Goal: Book appointment/travel/reservation

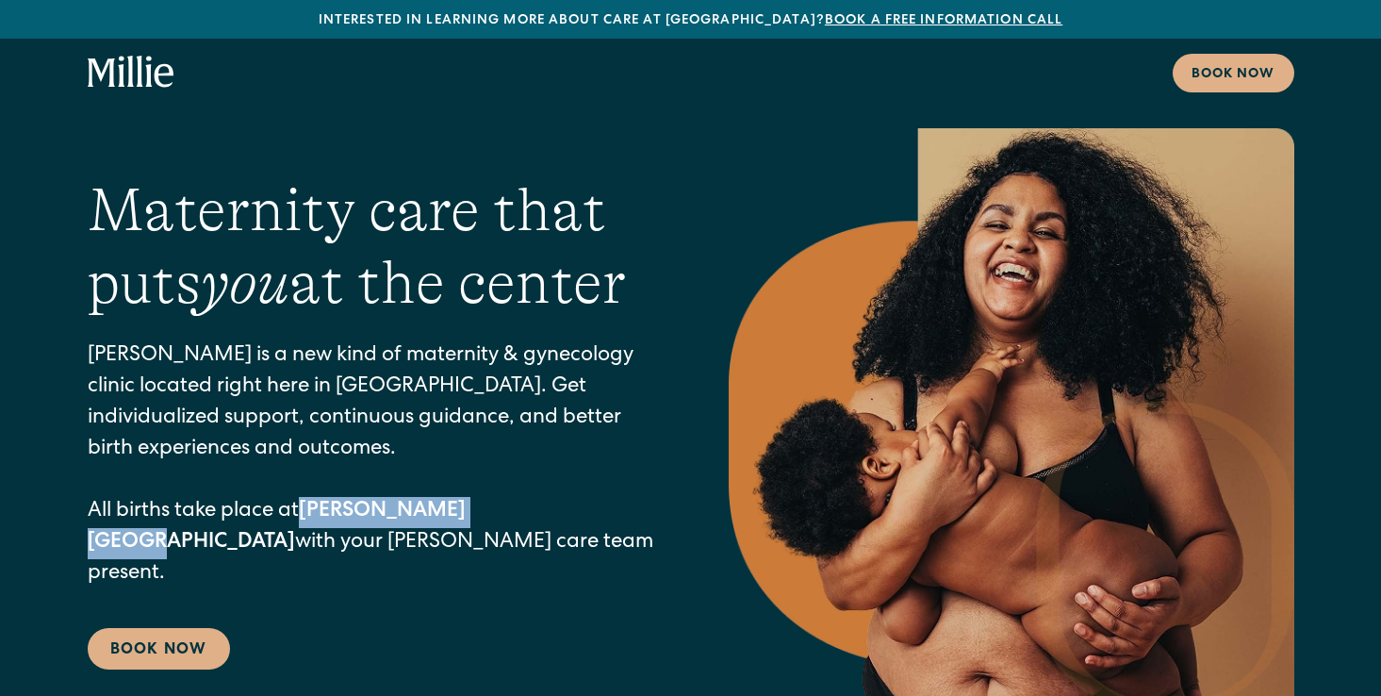
drag, startPoint x: 310, startPoint y: 530, endPoint x: 492, endPoint y: 521, distance: 182.1
click at [492, 521] on p "Millie is a new kind of maternity & gynecology clinic located right here in Ber…" at bounding box center [371, 465] width 566 height 249
copy strong "Alta Bates Hospital"
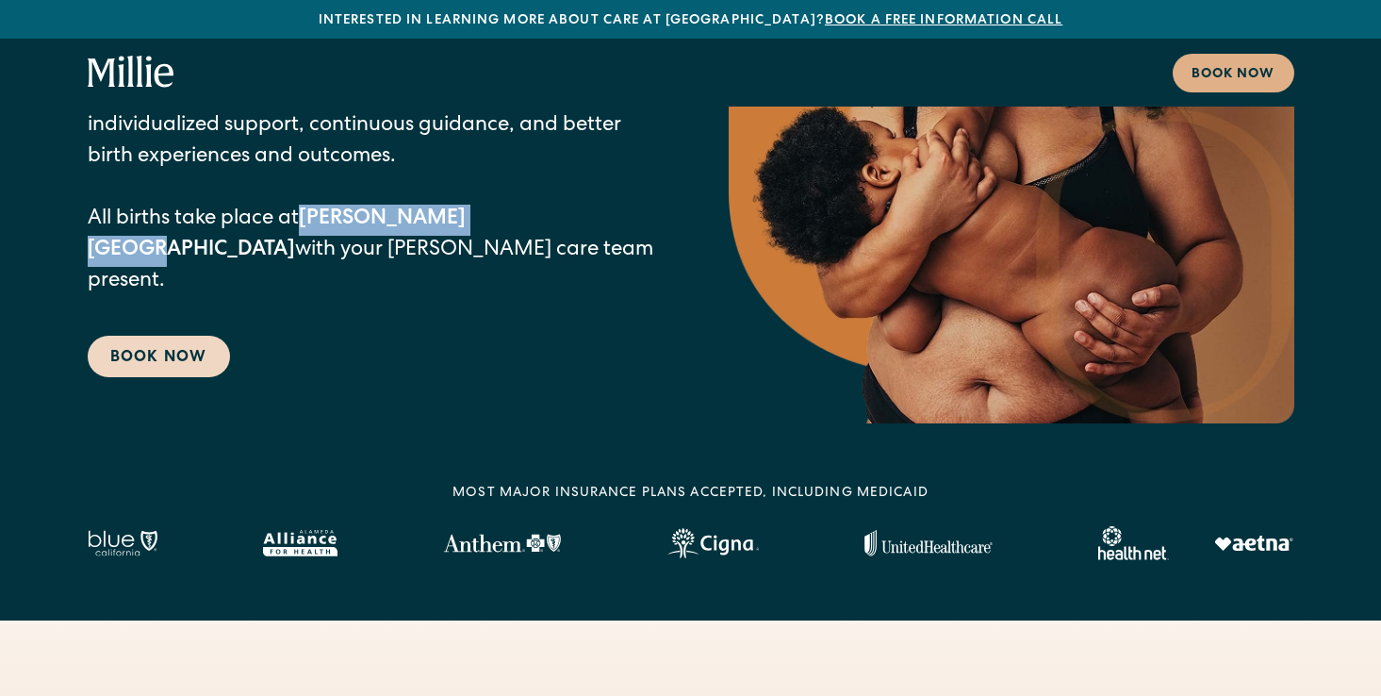
click at [195, 341] on link "Book Now" at bounding box center [159, 356] width 142 height 41
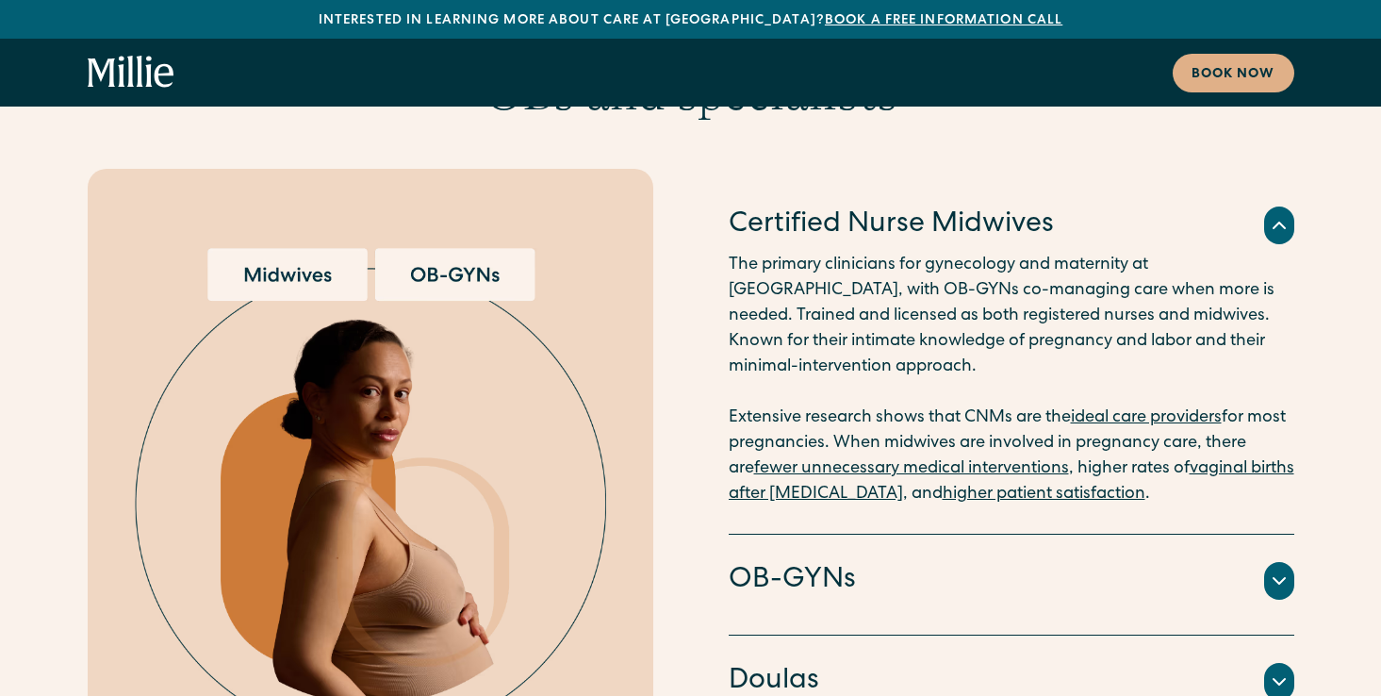
scroll to position [3703, 0]
click at [872, 560] on div "OB-GYNs" at bounding box center [1012, 580] width 566 height 40
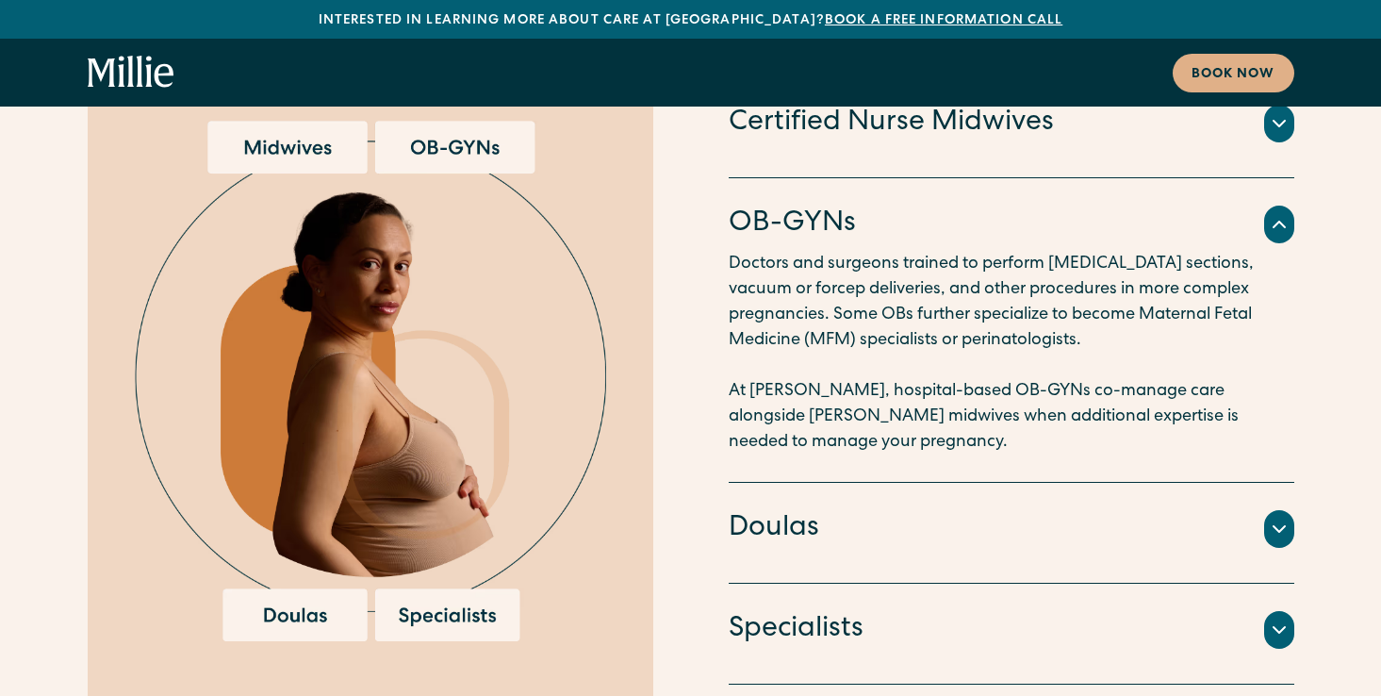
scroll to position [3830, 0]
click at [866, 508] on div "Doulas" at bounding box center [1012, 528] width 566 height 40
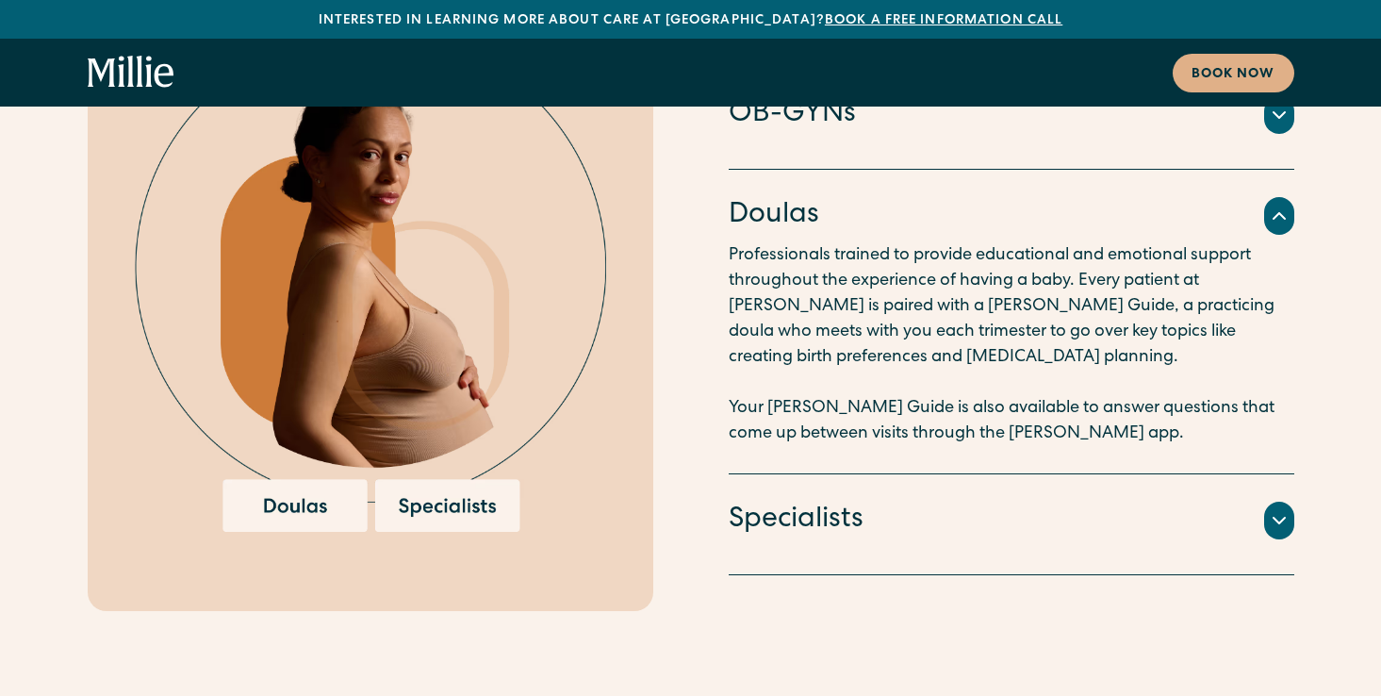
scroll to position [3949, 0]
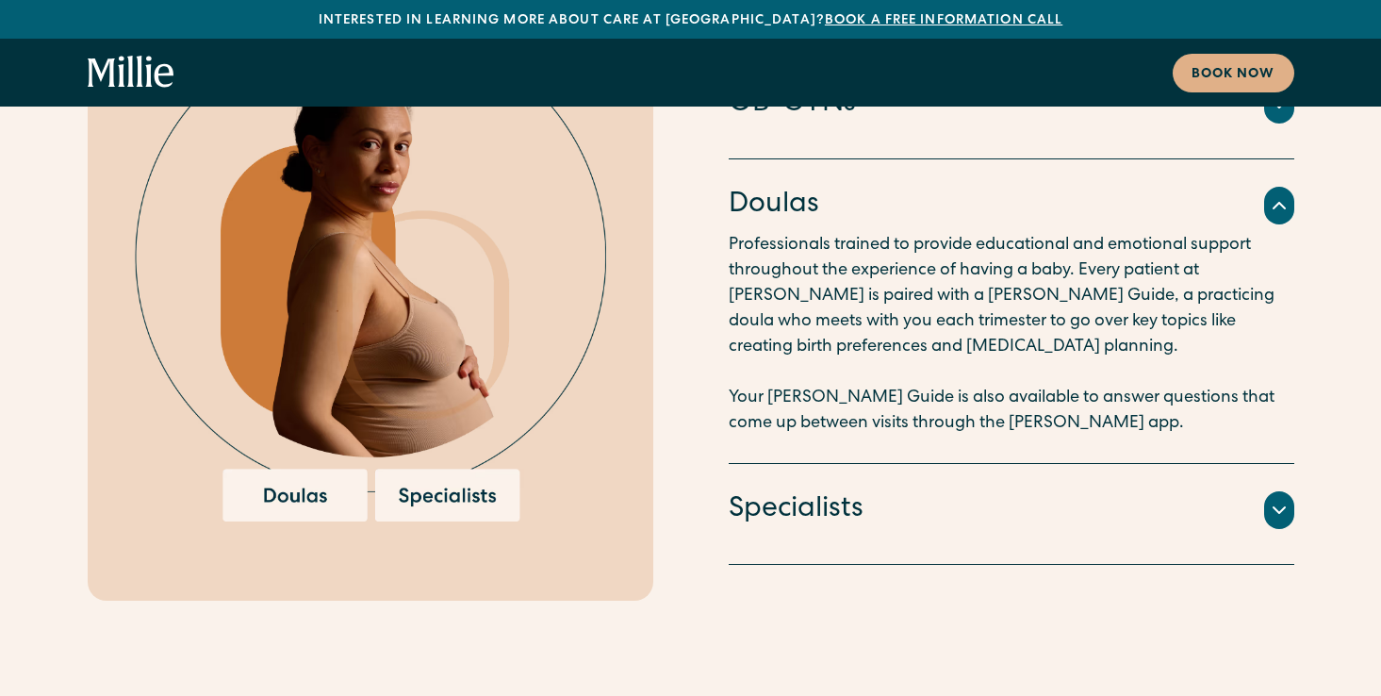
click at [860, 490] on h4 "Specialists" at bounding box center [796, 510] width 135 height 40
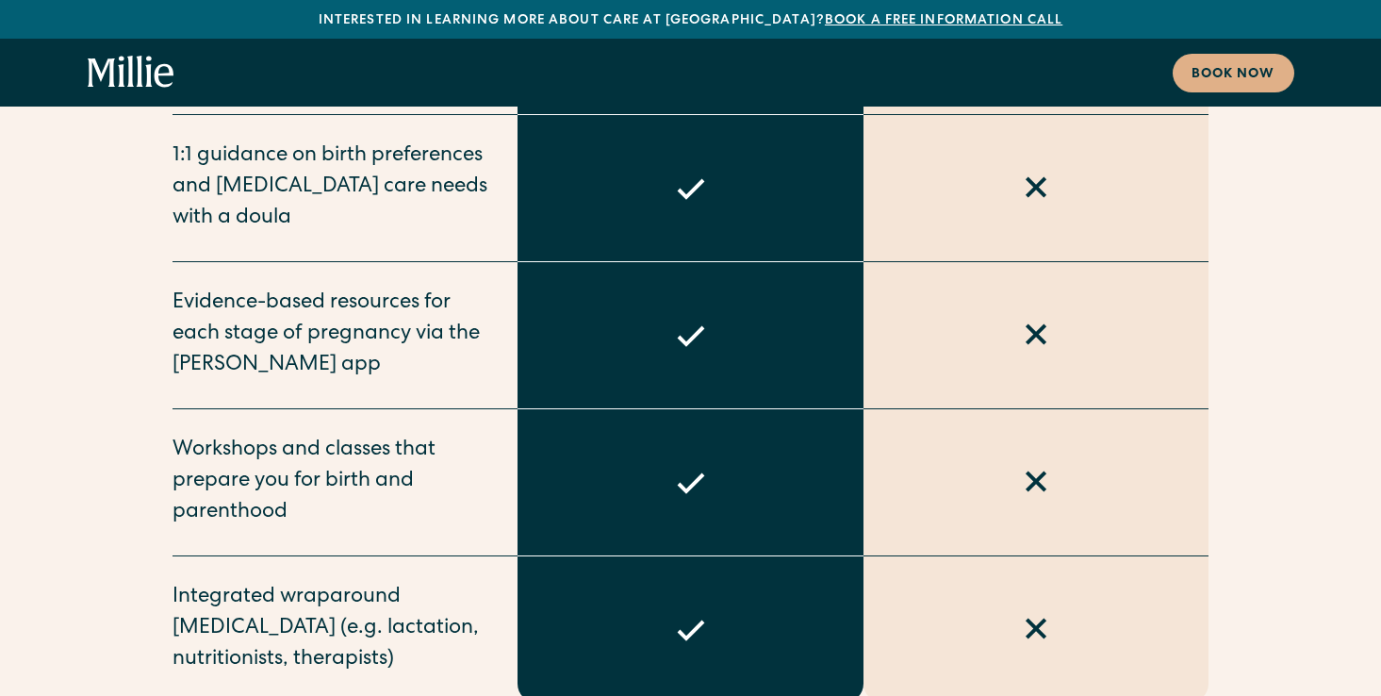
scroll to position [8007, 0]
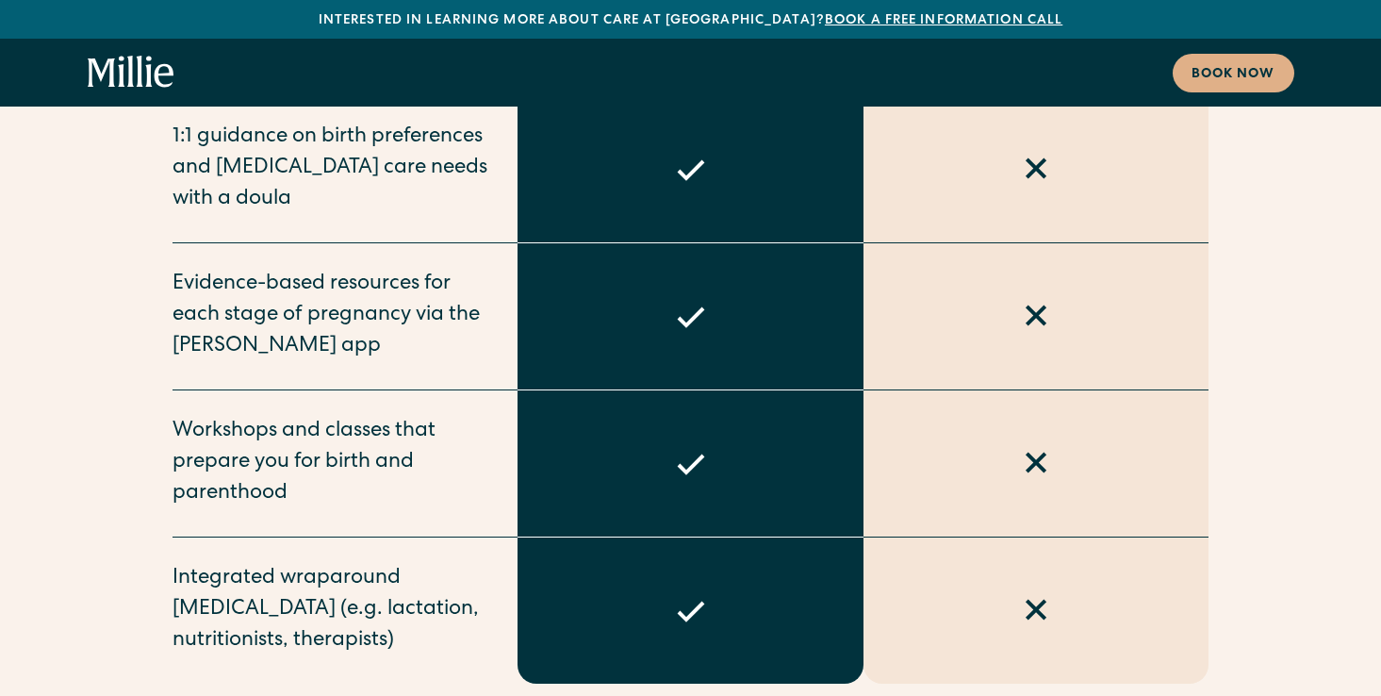
click at [159, 73] on icon "home" at bounding box center [131, 73] width 87 height 34
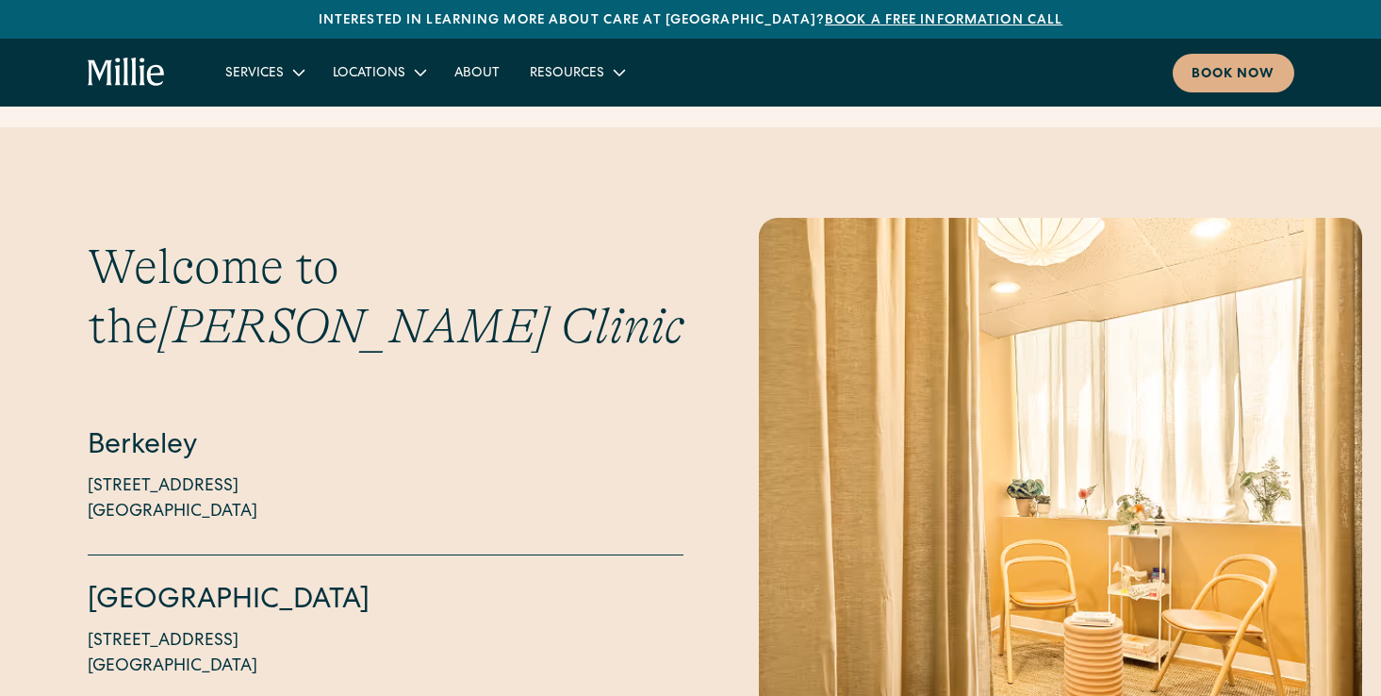
scroll to position [4386, 0]
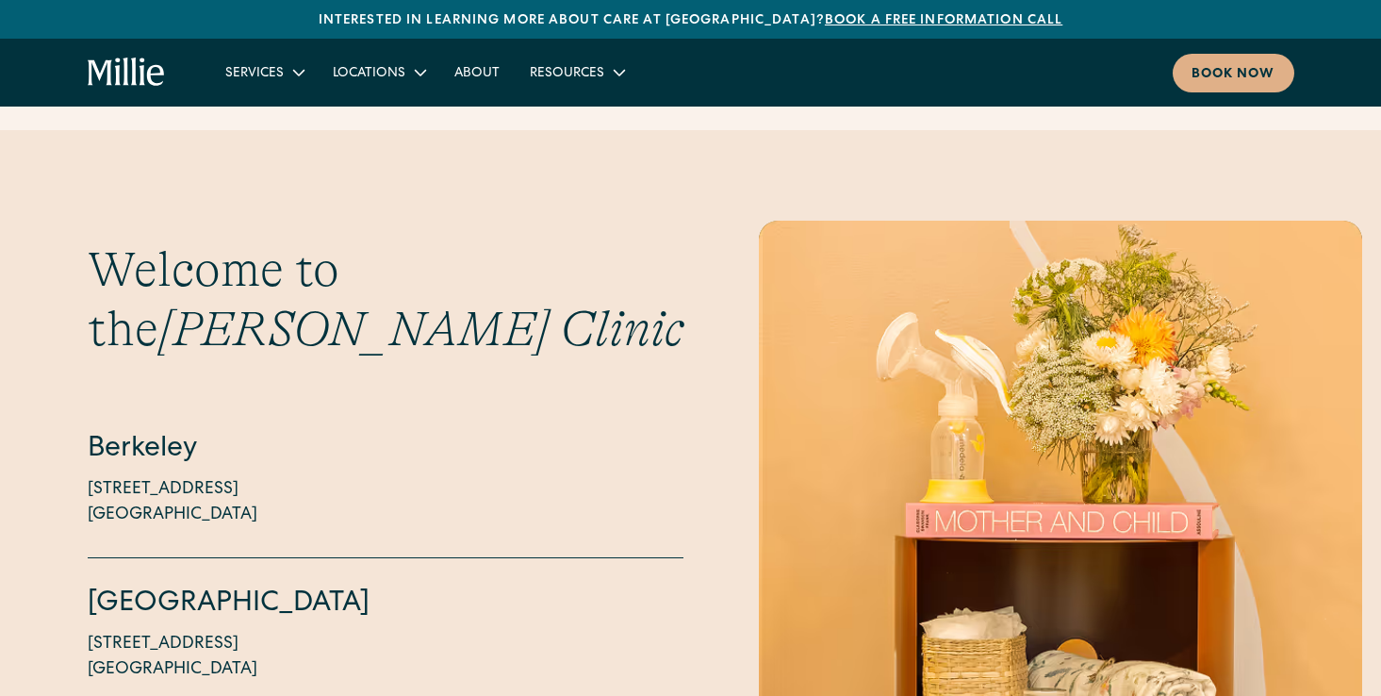
click at [91, 477] on p "2999 Regent Street, Suite 524 Berkeley, CA 94705" at bounding box center [173, 502] width 170 height 51
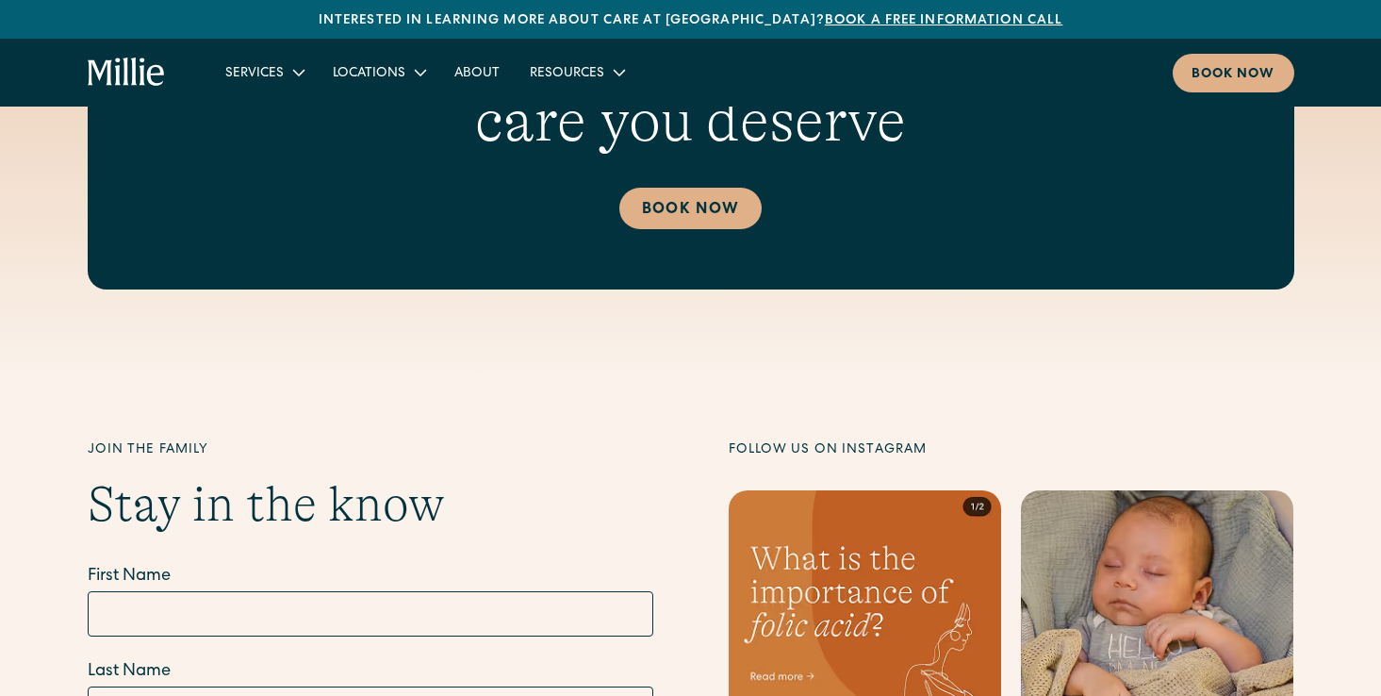
scroll to position [6812, 0]
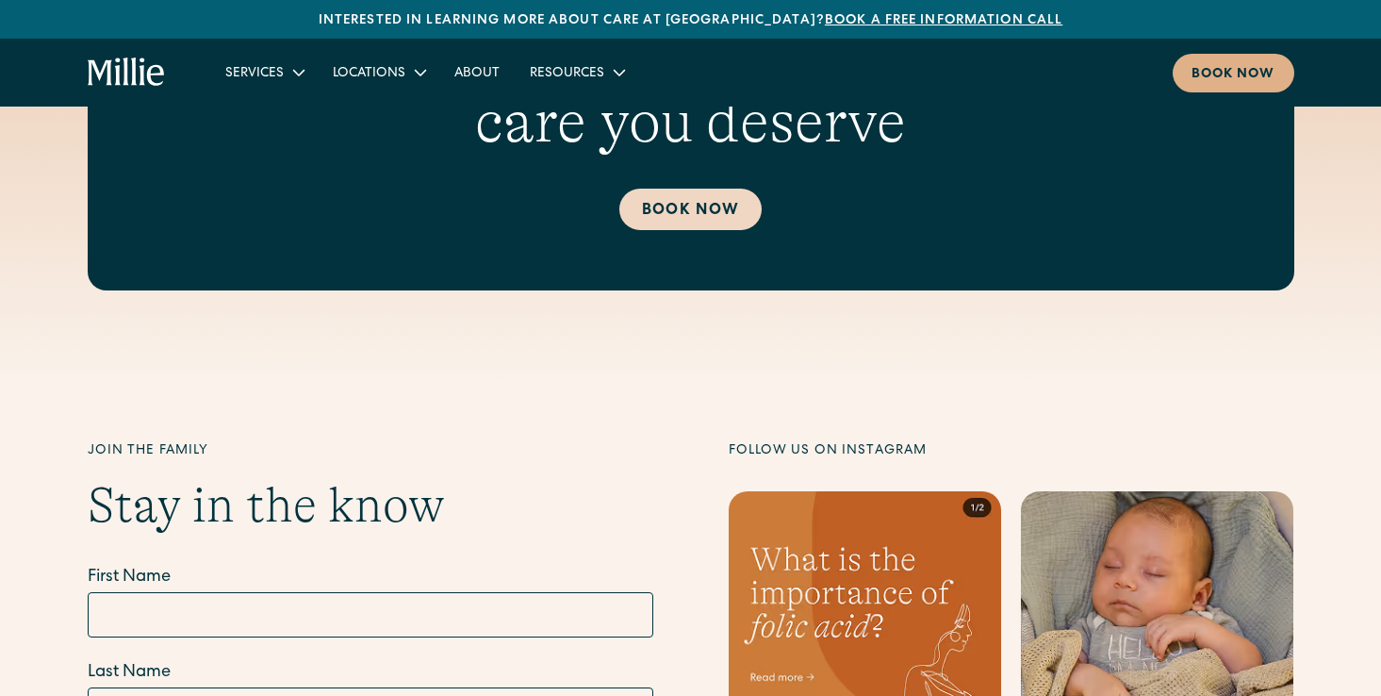
click at [667, 189] on link "Book Now" at bounding box center [690, 209] width 142 height 41
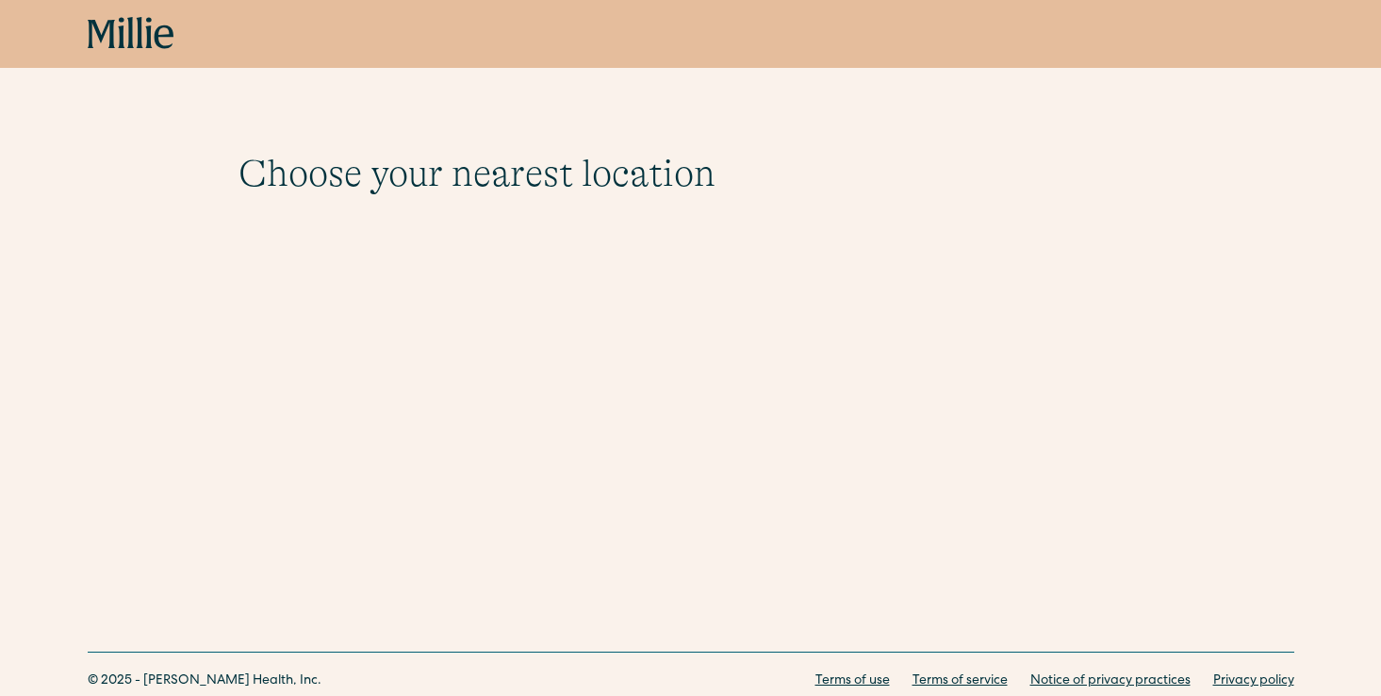
click at [146, 34] on icon at bounding box center [131, 34] width 87 height 34
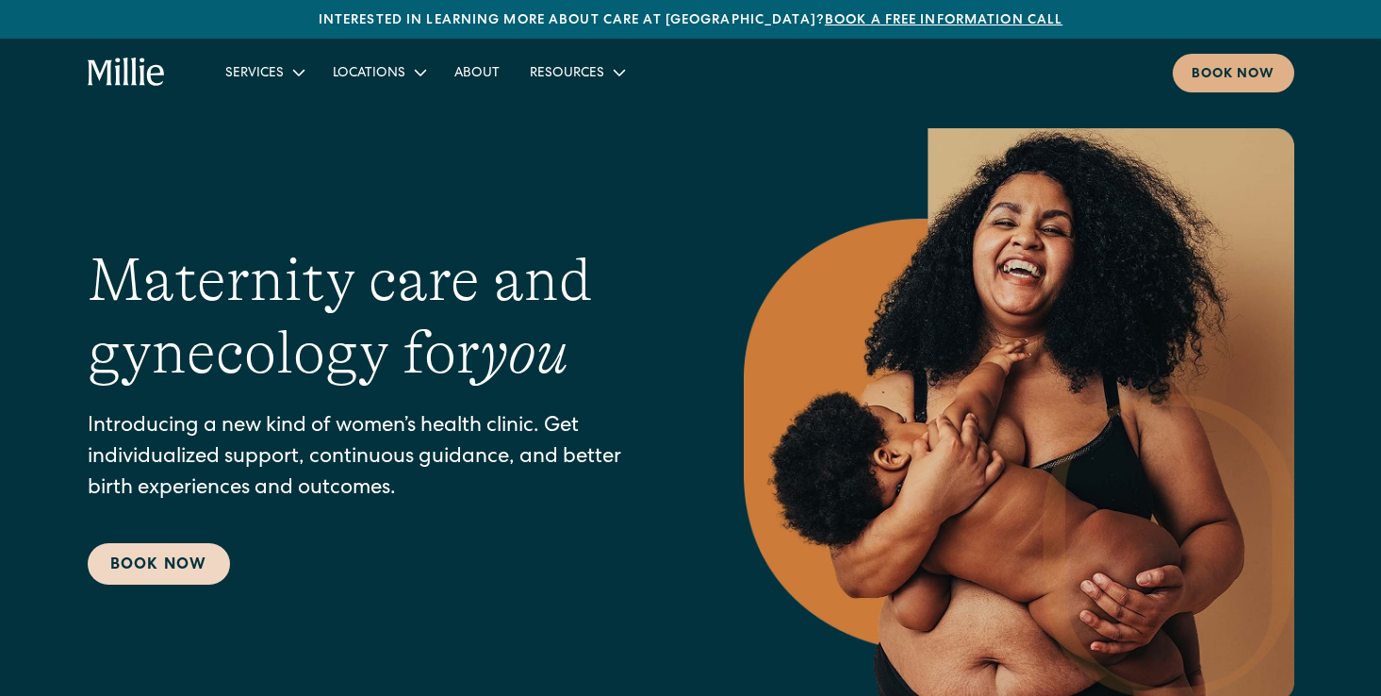
click at [159, 571] on link "Book Now" at bounding box center [159, 563] width 142 height 41
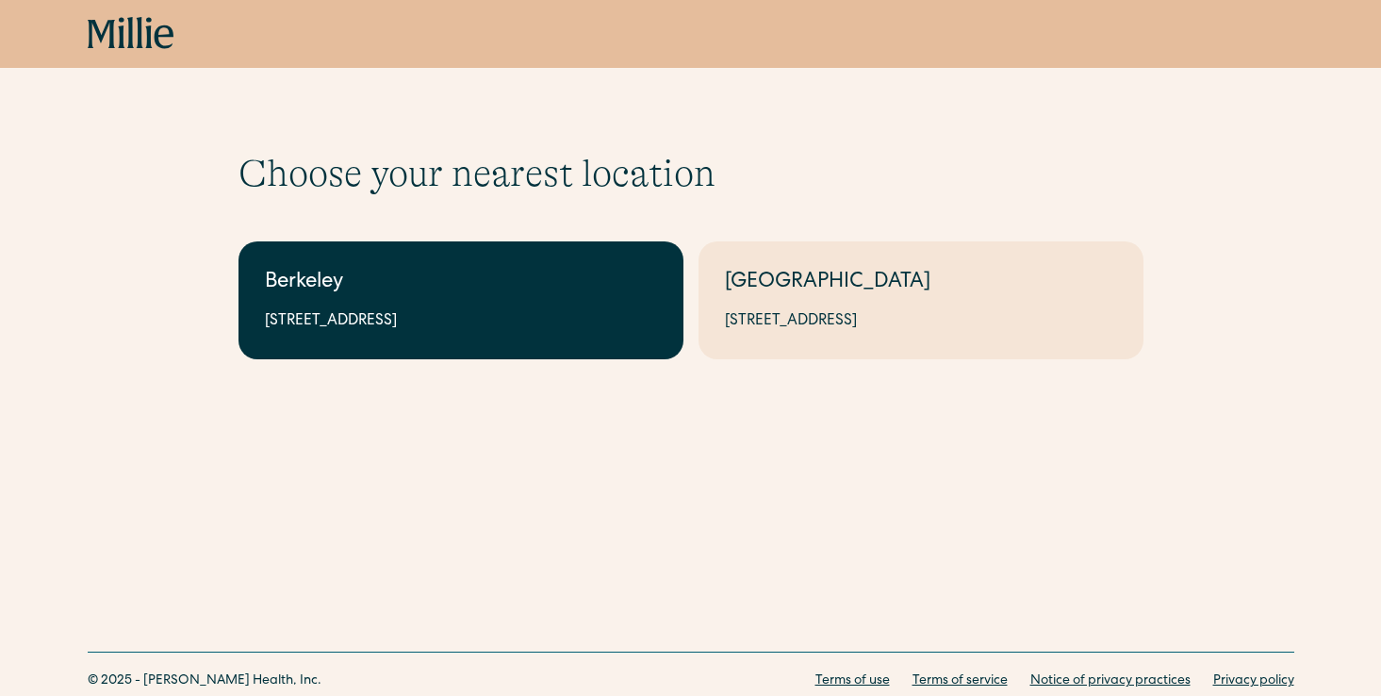
click at [414, 312] on div "[STREET_ADDRESS]" at bounding box center [461, 321] width 392 height 23
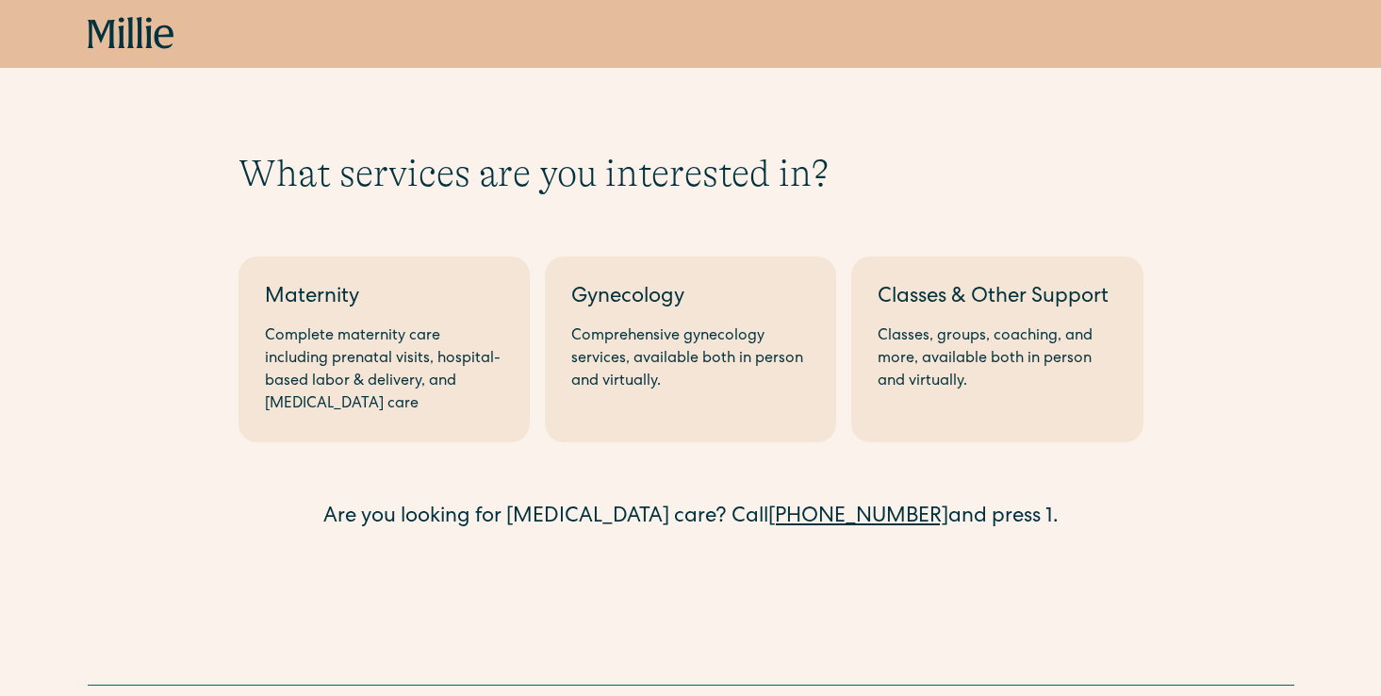
click at [414, 312] on div "Maternity" at bounding box center [384, 298] width 238 height 31
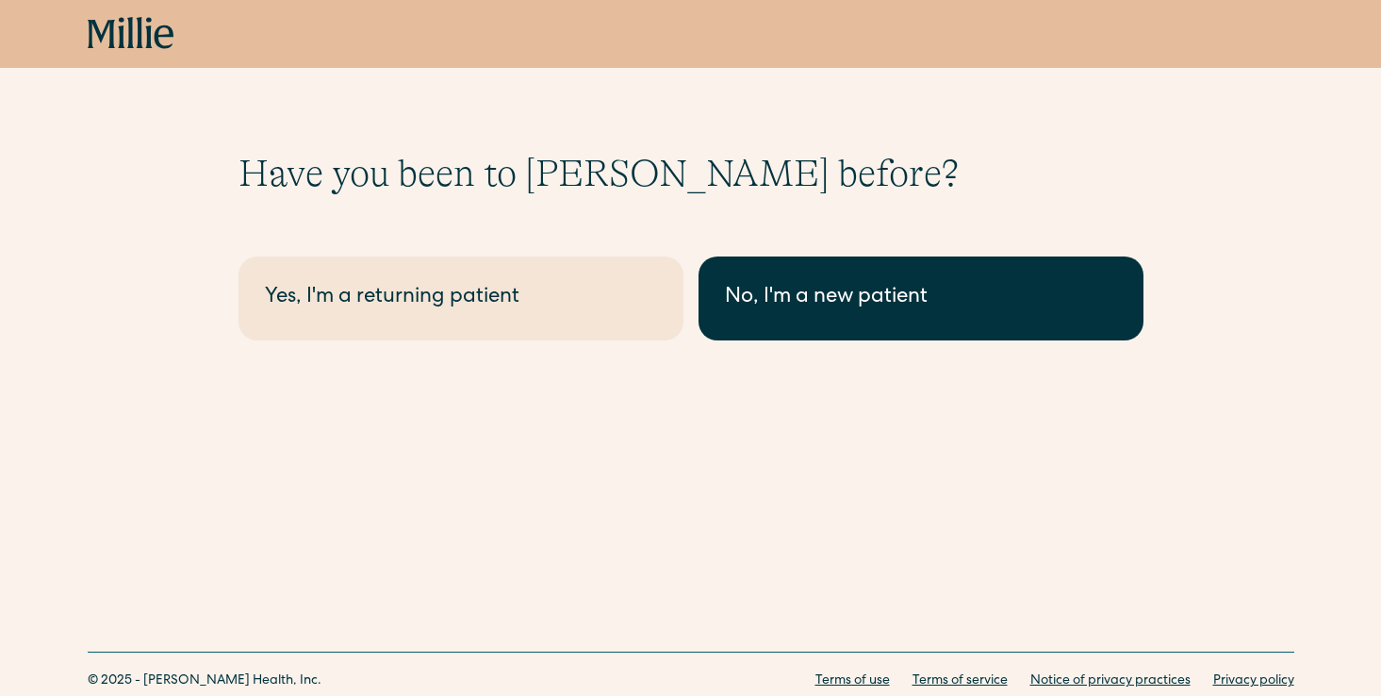
click at [722, 302] on link "No, I'm a new patient" at bounding box center [920, 298] width 445 height 84
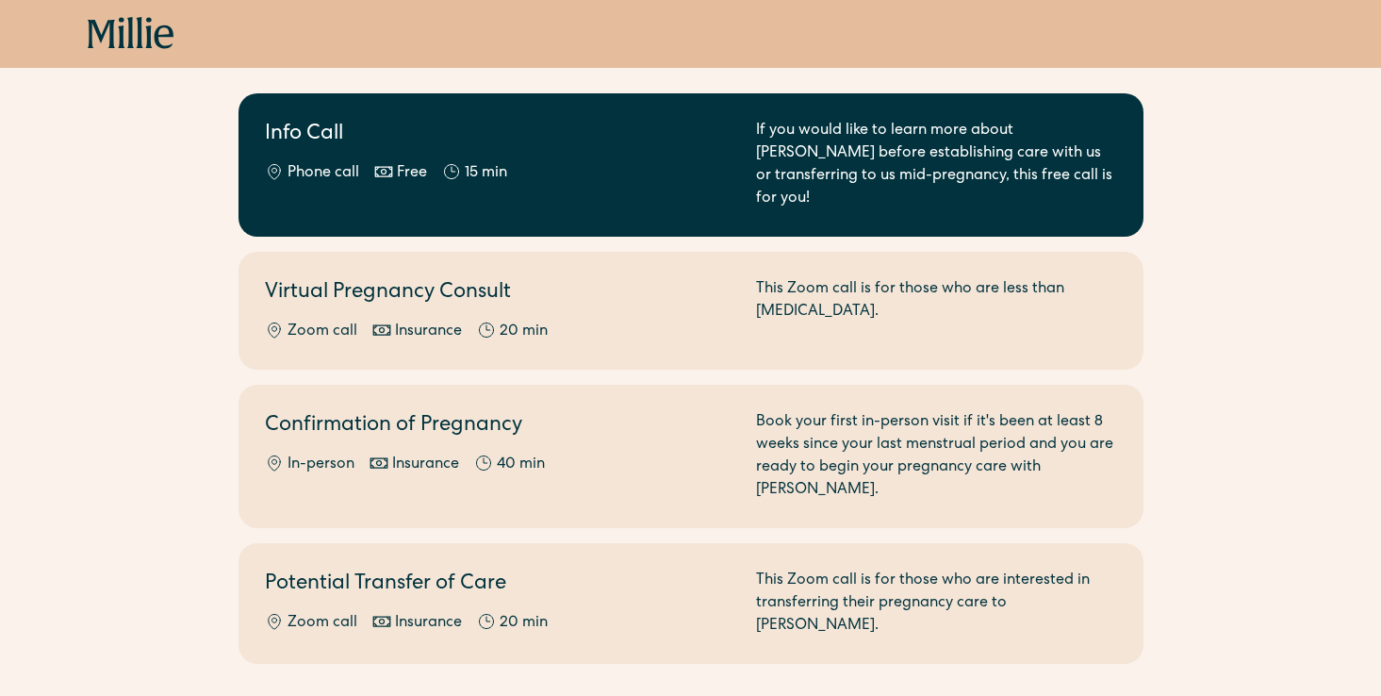
scroll to position [204, 0]
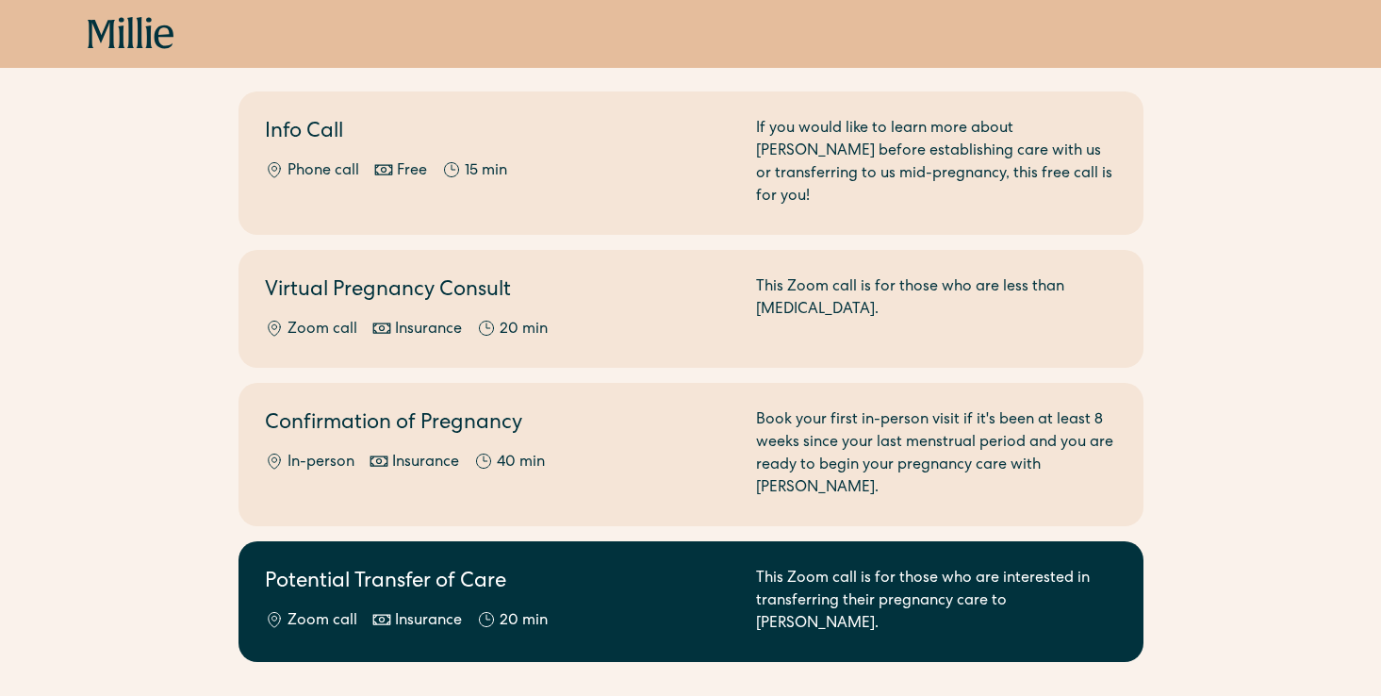
click at [559, 541] on link "Potential Transfer of Care Zoom call Insurance 20 min This Zoom call is for tho…" at bounding box center [690, 601] width 905 height 121
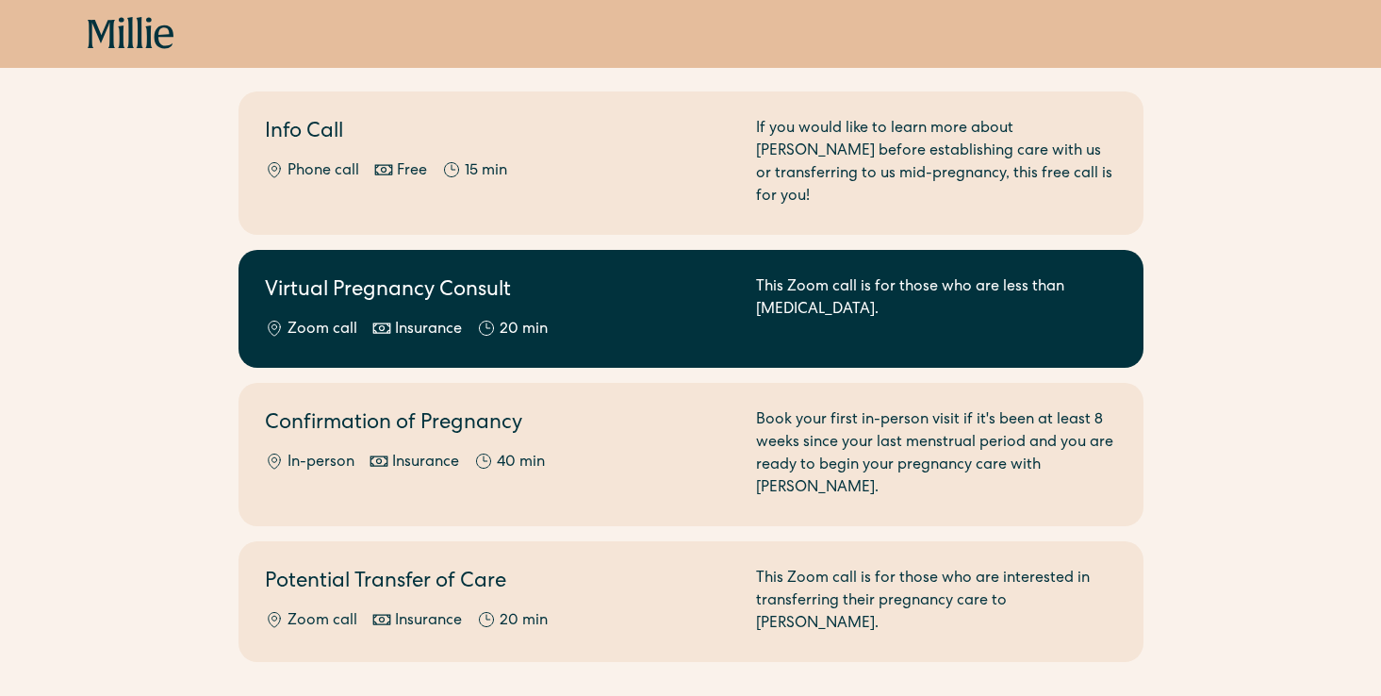
click at [397, 276] on h2 "Virtual Pregnancy Consult" at bounding box center [499, 291] width 468 height 31
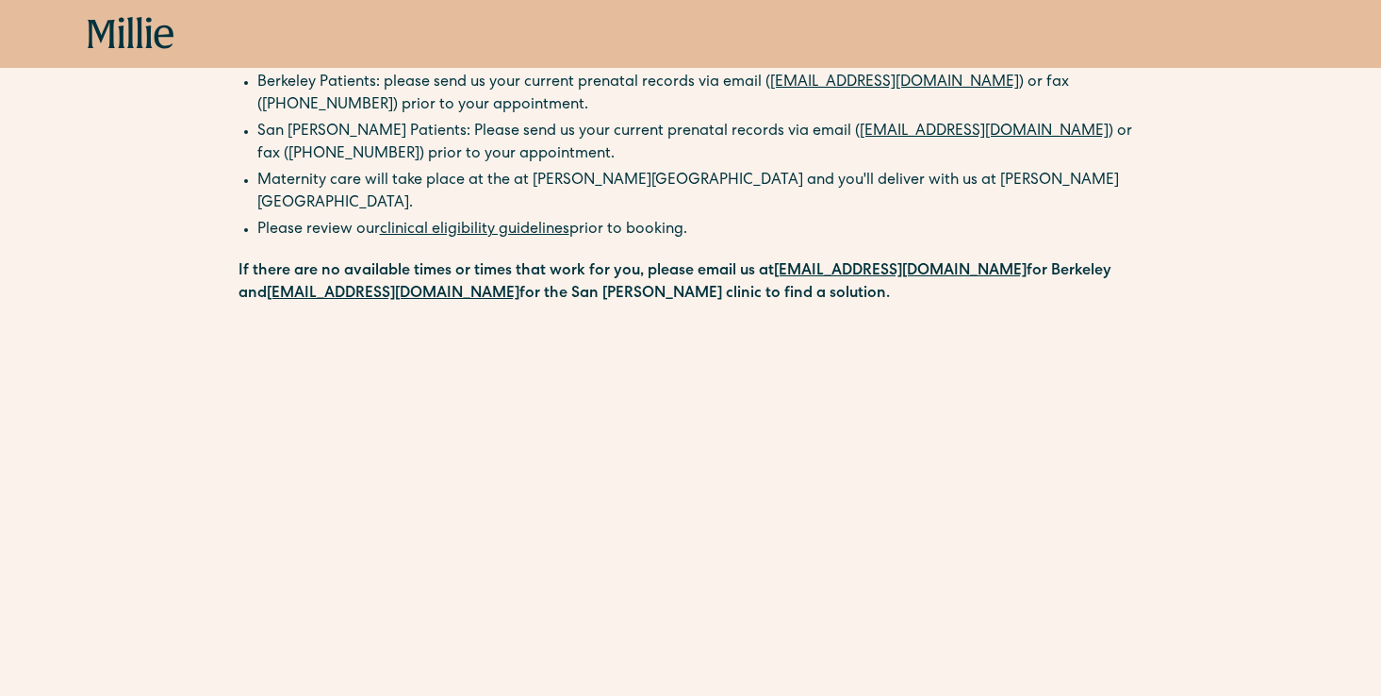
scroll to position [337, 0]
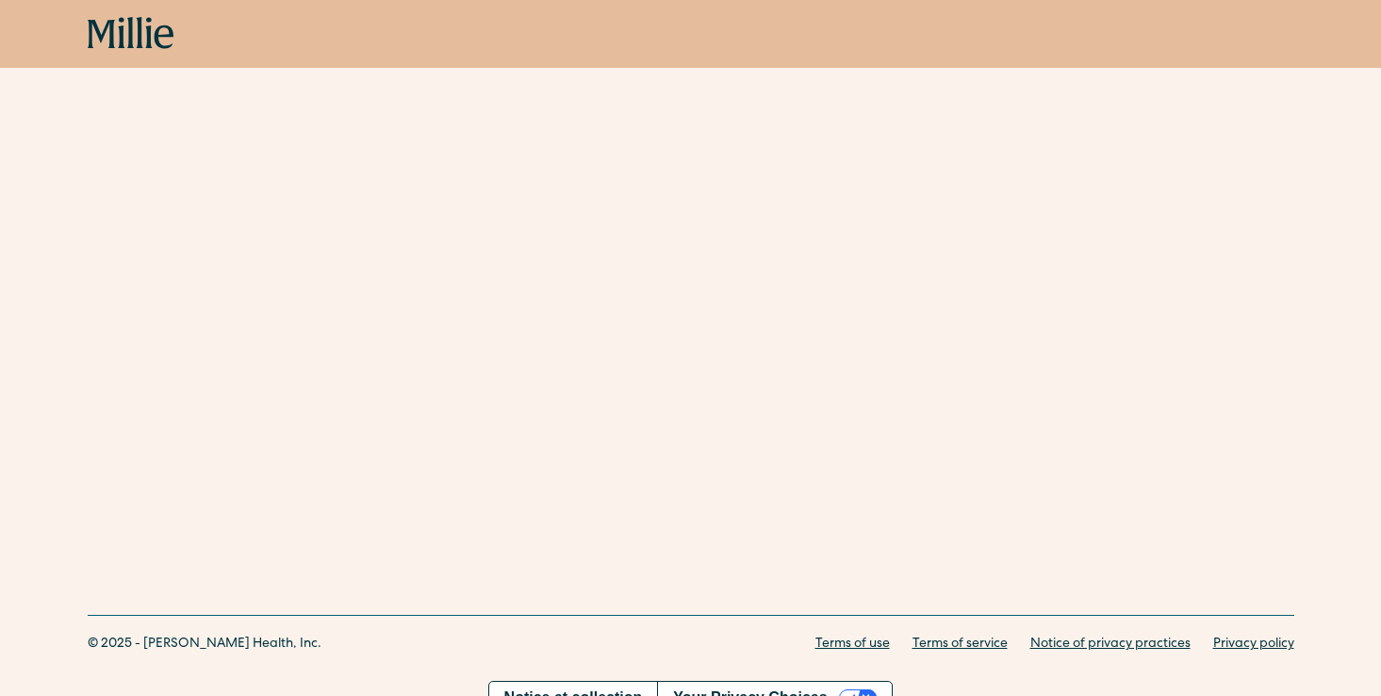
scroll to position [535, 0]
